Goal: Information Seeking & Learning: Learn about a topic

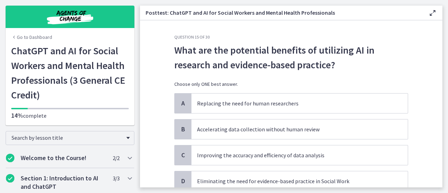
scroll to position [403, 0]
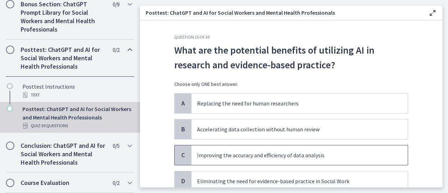
click at [311, 155] on p "Improving the accuracy and efficiency of data analysis" at bounding box center [292, 155] width 191 height 8
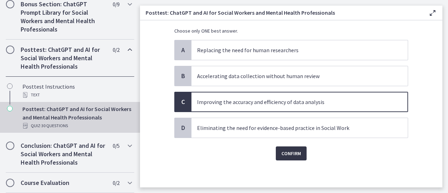
click at [295, 151] on span "Confirm" at bounding box center [291, 153] width 20 height 8
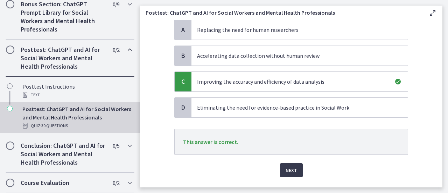
scroll to position [90, 0]
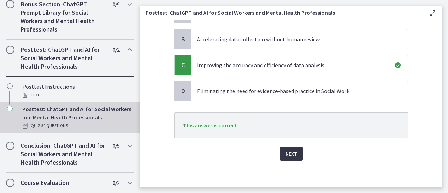
click at [295, 153] on button "Next" at bounding box center [291, 154] width 23 height 14
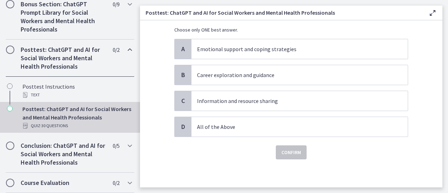
scroll to position [0, 0]
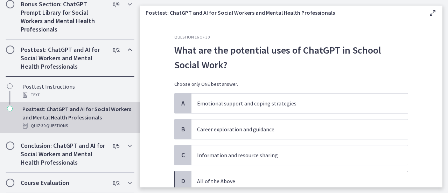
click at [239, 180] on p "All of the Above" at bounding box center [292, 181] width 191 height 8
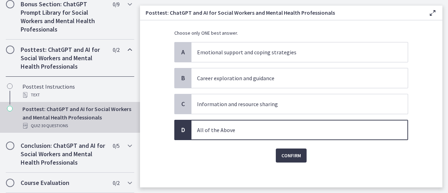
scroll to position [53, 0]
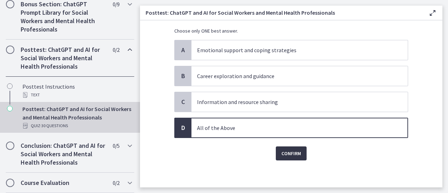
click at [281, 157] on button "Confirm" at bounding box center [291, 153] width 31 height 14
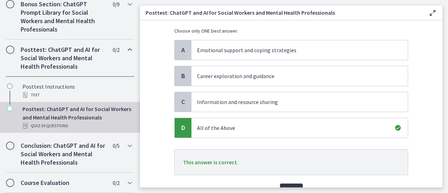
click at [286, 186] on span "Next" at bounding box center [292, 190] width 12 height 8
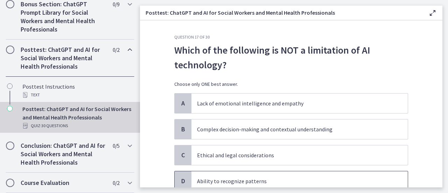
click at [228, 181] on p "Ability to recognize patterns" at bounding box center [292, 181] width 191 height 8
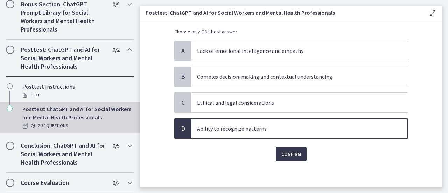
scroll to position [53, 0]
click at [284, 155] on span "Confirm" at bounding box center [291, 153] width 20 height 8
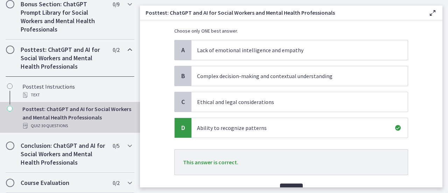
click at [284, 183] on button "Next" at bounding box center [291, 190] width 23 height 14
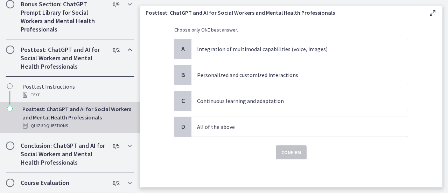
scroll to position [0, 0]
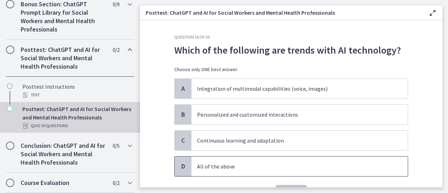
click at [236, 162] on p "All of the above" at bounding box center [292, 166] width 191 height 8
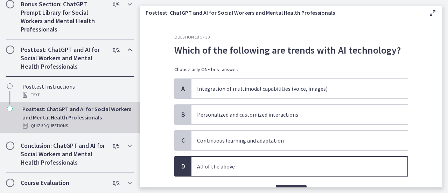
scroll to position [39, 0]
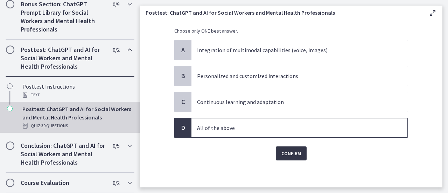
click at [281, 155] on span "Confirm" at bounding box center [291, 153] width 20 height 8
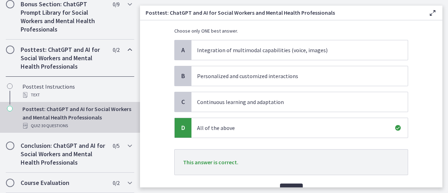
click at [288, 183] on button "Next" at bounding box center [291, 190] width 23 height 14
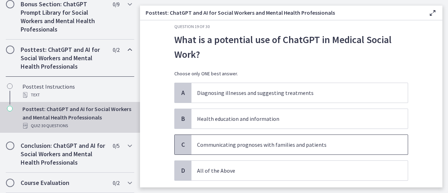
scroll to position [0, 0]
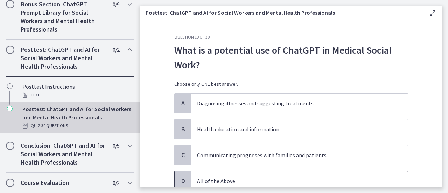
click at [242, 179] on p "All of the Above" at bounding box center [292, 181] width 191 height 8
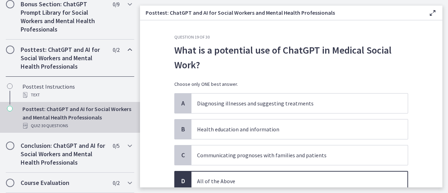
scroll to position [35, 0]
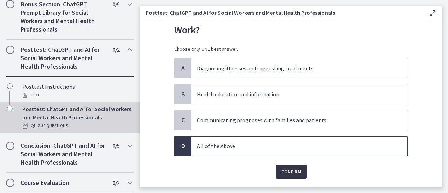
click at [280, 175] on button "Confirm" at bounding box center [291, 172] width 31 height 14
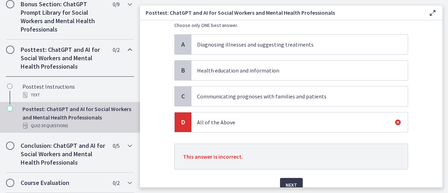
scroll to position [70, 0]
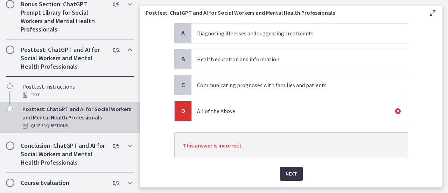
click at [297, 176] on button "Next" at bounding box center [291, 174] width 23 height 14
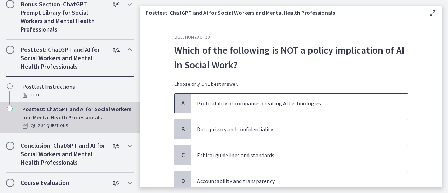
click at [291, 105] on p "Profitability of companies creating AI technologies" at bounding box center [292, 103] width 191 height 8
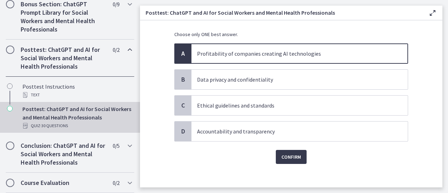
scroll to position [53, 0]
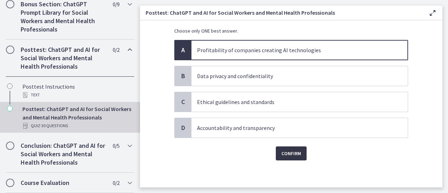
click at [291, 149] on span "Confirm" at bounding box center [291, 153] width 20 height 8
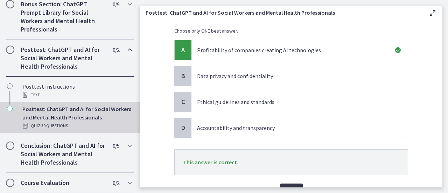
click at [286, 186] on span "Next" at bounding box center [292, 190] width 12 height 8
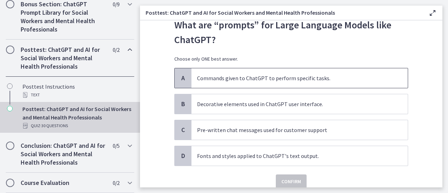
scroll to position [35, 0]
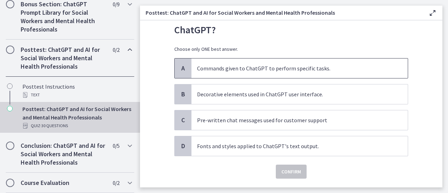
click at [331, 71] on p "Commands given to ChatGPT to perform specific tasks." at bounding box center [292, 68] width 191 height 8
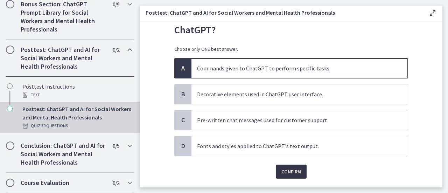
click at [286, 170] on span "Confirm" at bounding box center [291, 171] width 20 height 8
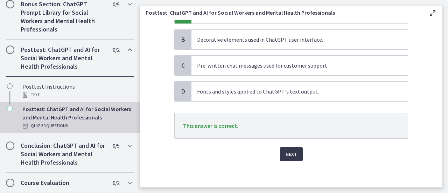
scroll to position [90, 0]
click at [286, 153] on span "Next" at bounding box center [292, 153] width 12 height 8
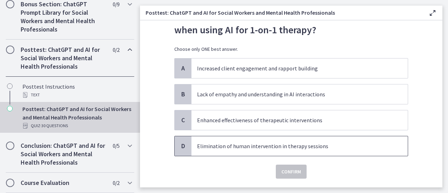
scroll to position [0, 0]
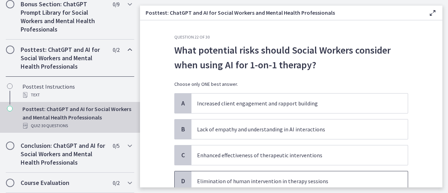
click at [315, 175] on span "Elimination of human intervention in therapy sessions" at bounding box center [299, 181] width 216 height 20
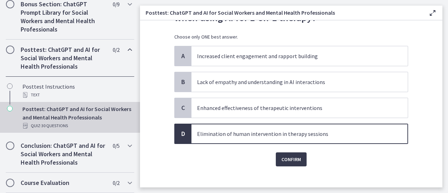
scroll to position [53, 0]
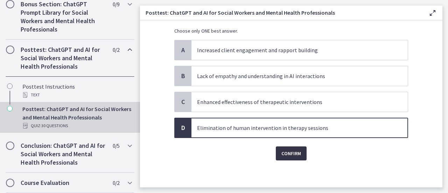
click at [292, 153] on span "Confirm" at bounding box center [291, 153] width 20 height 8
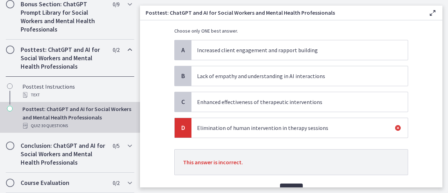
click at [282, 183] on button "Next" at bounding box center [291, 190] width 23 height 14
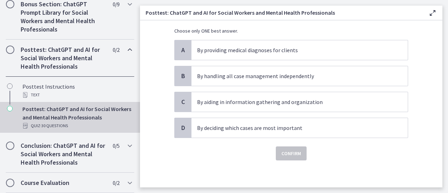
scroll to position [0, 0]
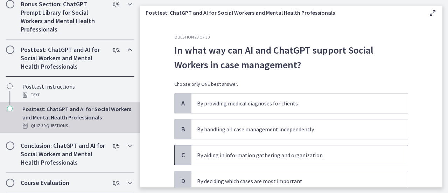
click at [305, 155] on p "By aiding in information gathering and organization" at bounding box center [292, 155] width 191 height 8
click at [297, 155] on p "By aiding in information gathering and organization" at bounding box center [292, 155] width 191 height 8
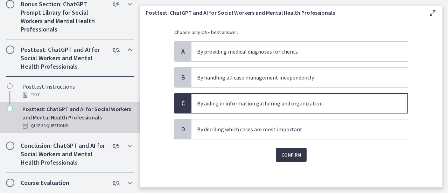
scroll to position [53, 0]
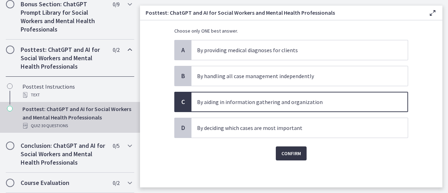
click at [296, 153] on span "Confirm" at bounding box center [291, 153] width 20 height 8
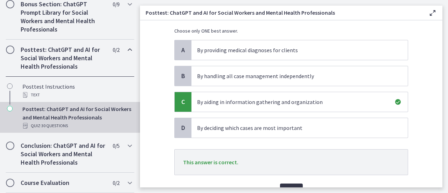
click at [288, 183] on button "Next" at bounding box center [291, 190] width 23 height 14
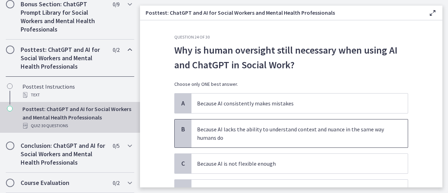
click at [296, 136] on p "Because AI lacks the ability to understand context and nuance in the same way h…" at bounding box center [292, 133] width 191 height 17
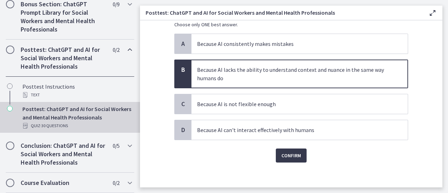
scroll to position [62, 0]
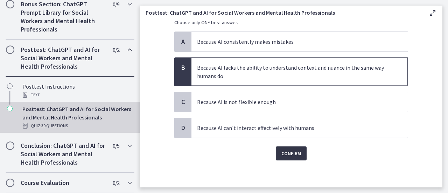
click at [293, 153] on span "Confirm" at bounding box center [291, 153] width 20 height 8
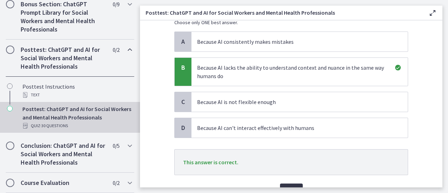
click at [292, 183] on button "Next" at bounding box center [291, 190] width 23 height 14
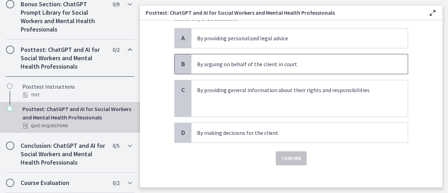
scroll to position [70, 0]
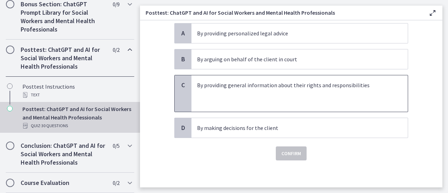
click at [293, 103] on p at bounding box center [292, 102] width 191 height 8
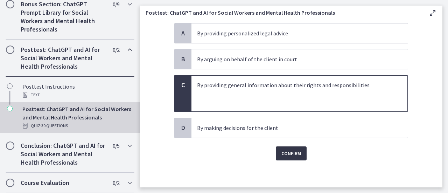
click at [290, 154] on span "Confirm" at bounding box center [291, 153] width 20 height 8
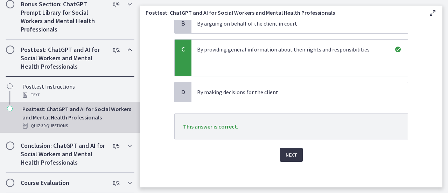
scroll to position [107, 0]
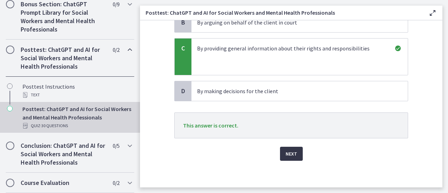
click at [290, 154] on span "Next" at bounding box center [292, 153] width 12 height 8
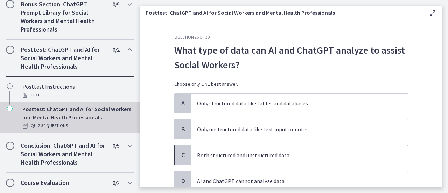
click at [246, 158] on p "Both structured and unstructured data" at bounding box center [292, 155] width 191 height 8
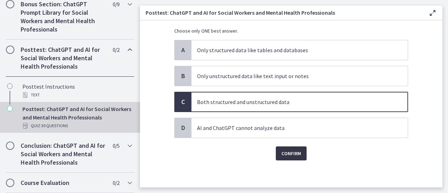
click at [284, 156] on span "Confirm" at bounding box center [291, 153] width 20 height 8
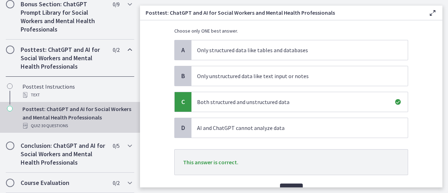
scroll to position [90, 0]
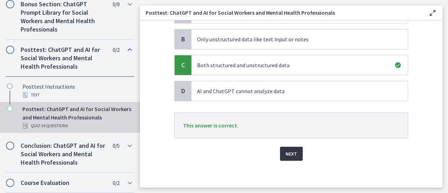
click at [286, 156] on span "Next" at bounding box center [292, 153] width 12 height 8
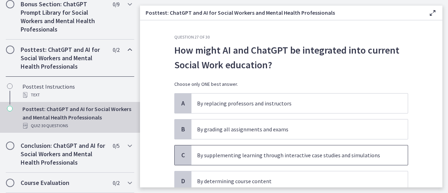
click at [284, 156] on p "By supplementing learning through interactive case studies and simulations" at bounding box center [292, 155] width 191 height 8
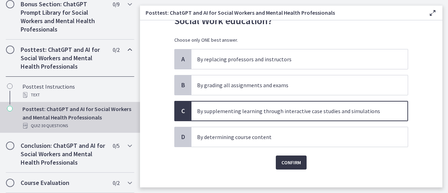
scroll to position [53, 0]
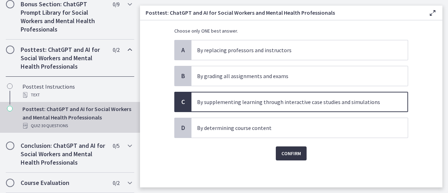
click at [284, 156] on span "Confirm" at bounding box center [291, 153] width 20 height 8
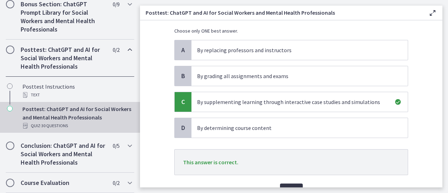
scroll to position [90, 0]
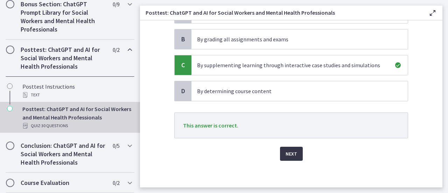
click at [286, 156] on span "Next" at bounding box center [292, 153] width 12 height 8
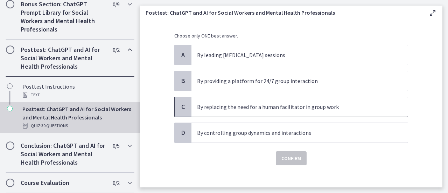
scroll to position [53, 0]
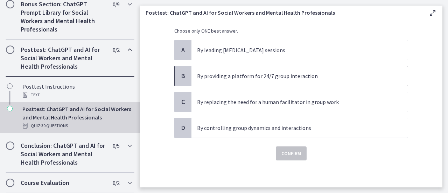
click at [323, 78] on p "By providing a platform for 24/7 group interaction" at bounding box center [292, 76] width 191 height 8
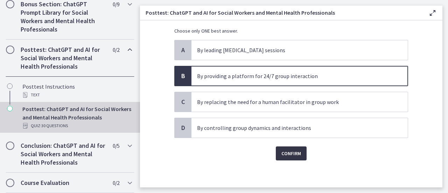
click at [295, 152] on span "Confirm" at bounding box center [291, 153] width 20 height 8
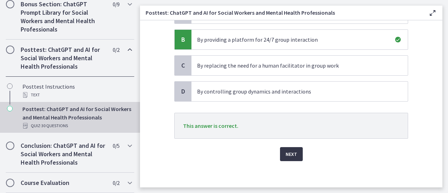
scroll to position [90, 0]
click at [295, 152] on button "Next" at bounding box center [291, 154] width 23 height 14
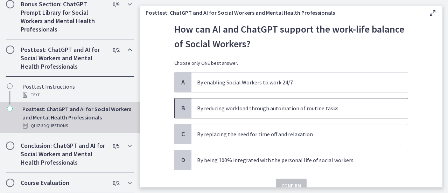
scroll to position [35, 0]
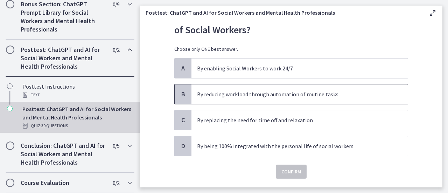
click at [347, 97] on p "By reducing workload through automation of routine tasks" at bounding box center [292, 94] width 191 height 8
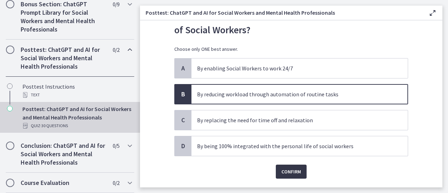
click at [298, 170] on button "Confirm" at bounding box center [291, 172] width 31 height 14
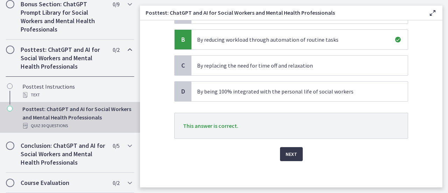
scroll to position [90, 0]
click at [295, 156] on button "Next" at bounding box center [291, 154] width 23 height 14
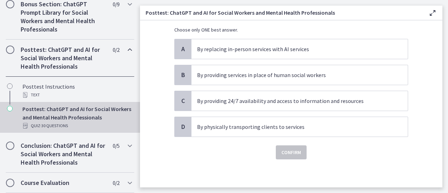
scroll to position [0, 0]
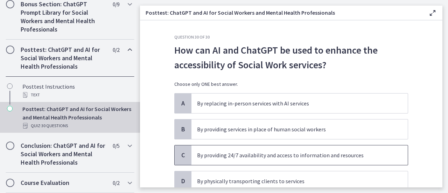
click at [324, 154] on p "By providing 24/7 availability and access to information and resources" at bounding box center [292, 155] width 191 height 8
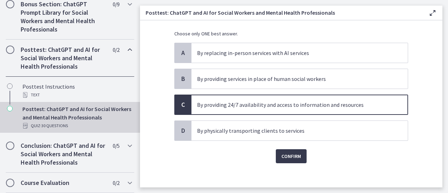
scroll to position [53, 0]
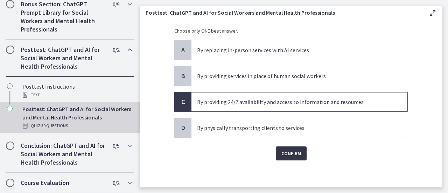
click at [301, 156] on button "Confirm" at bounding box center [291, 153] width 31 height 14
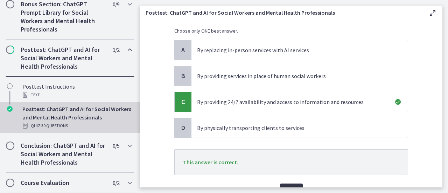
scroll to position [90, 0]
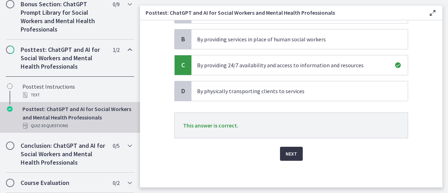
click at [289, 153] on span "Next" at bounding box center [292, 153] width 12 height 8
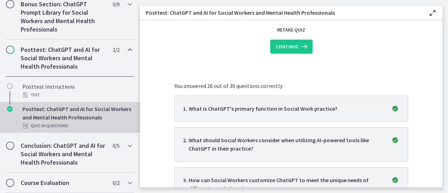
scroll to position [0, 0]
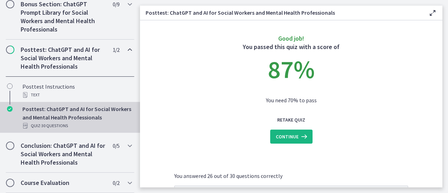
click at [288, 138] on span "Continue" at bounding box center [287, 136] width 23 height 8
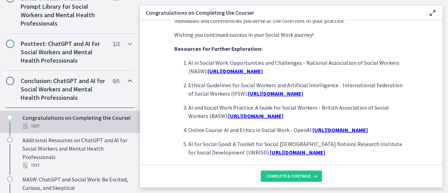
scroll to position [630, 0]
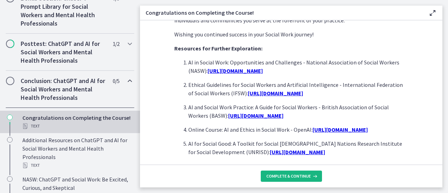
click at [279, 177] on span "Complete & continue" at bounding box center [288, 176] width 44 height 6
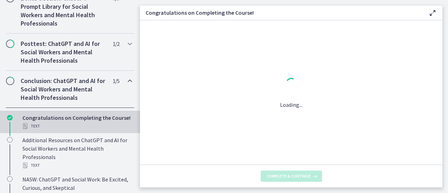
scroll to position [0, 0]
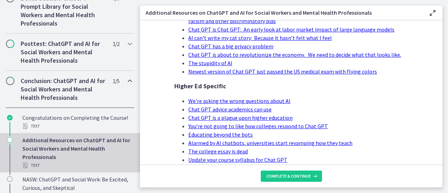
scroll to position [385, 0]
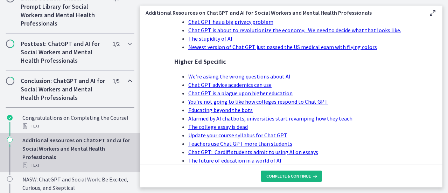
click at [276, 173] on span "Complete & continue" at bounding box center [288, 176] width 44 height 6
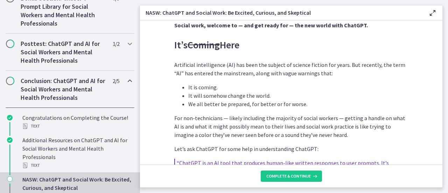
scroll to position [385, 0]
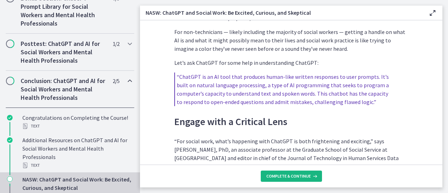
click at [286, 175] on span "Complete & continue" at bounding box center [288, 176] width 44 height 6
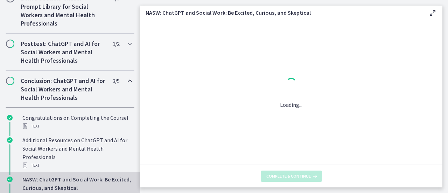
scroll to position [0, 0]
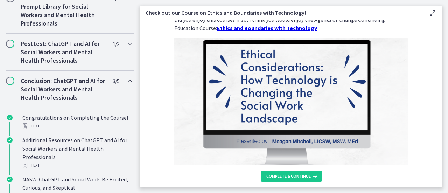
scroll to position [95, 0]
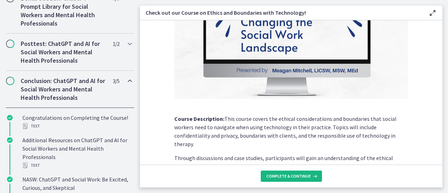
click at [288, 174] on span "Complete & continue" at bounding box center [288, 176] width 44 height 6
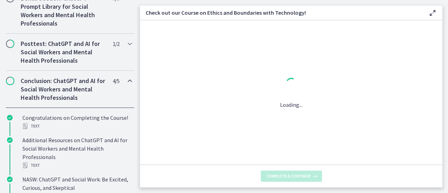
scroll to position [0, 0]
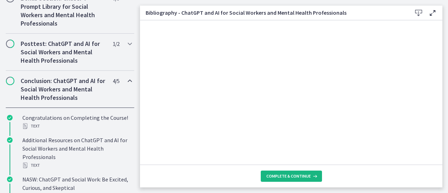
click at [291, 177] on span "Complete & continue" at bounding box center [288, 176] width 44 height 6
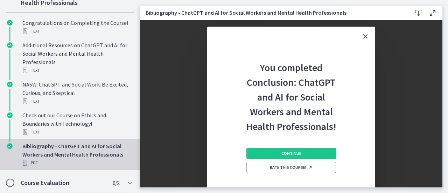
scroll to position [503, 0]
click at [288, 154] on span "Continue" at bounding box center [291, 154] width 20 height 6
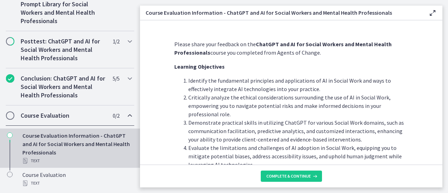
scroll to position [54, 0]
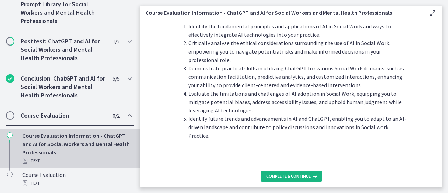
click at [283, 181] on button "Complete & continue" at bounding box center [291, 175] width 61 height 11
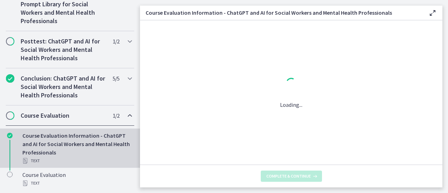
scroll to position [0, 0]
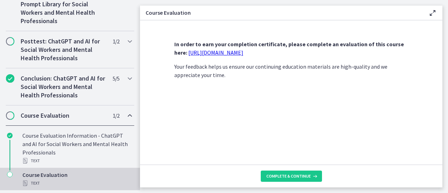
click at [226, 52] on link "[URL][DOMAIN_NAME]" at bounding box center [215, 52] width 55 height 7
